Goal: Navigation & Orientation: Find specific page/section

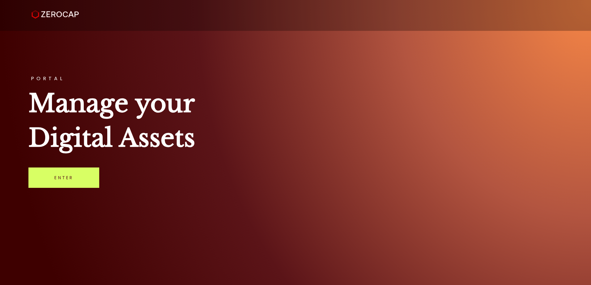
click at [533, 53] on div "PORTAL Manage your Digital Assets Enter" at bounding box center [295, 142] width 591 height 285
click at [411, 255] on div "PORTAL Manage your Digital Assets Enter" at bounding box center [295, 142] width 591 height 285
click at [288, 176] on div "PORTAL Manage your Digital Assets Enter" at bounding box center [295, 142] width 591 height 285
drag, startPoint x: 31, startPoint y: 105, endPoint x: 202, endPoint y: 150, distance: 176.4
click at [202, 150] on h1 "Manage your Digital Assets" at bounding box center [294, 120] width 533 height 69
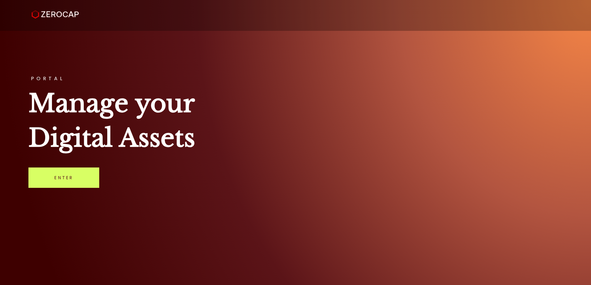
click at [189, 139] on h1 "Manage your Digital Assets" at bounding box center [294, 120] width 533 height 69
drag, startPoint x: 196, startPoint y: 141, endPoint x: 31, endPoint y: 98, distance: 170.2
click at [19, 100] on div "PORTAL Manage your Digital Assets Enter" at bounding box center [295, 142] width 591 height 285
click at [189, 119] on h1 "Manage your Digital Assets" at bounding box center [294, 120] width 533 height 69
click at [192, 119] on h1 "Manage your Digital Assets" at bounding box center [294, 120] width 533 height 69
